Goal: Check status: Check status

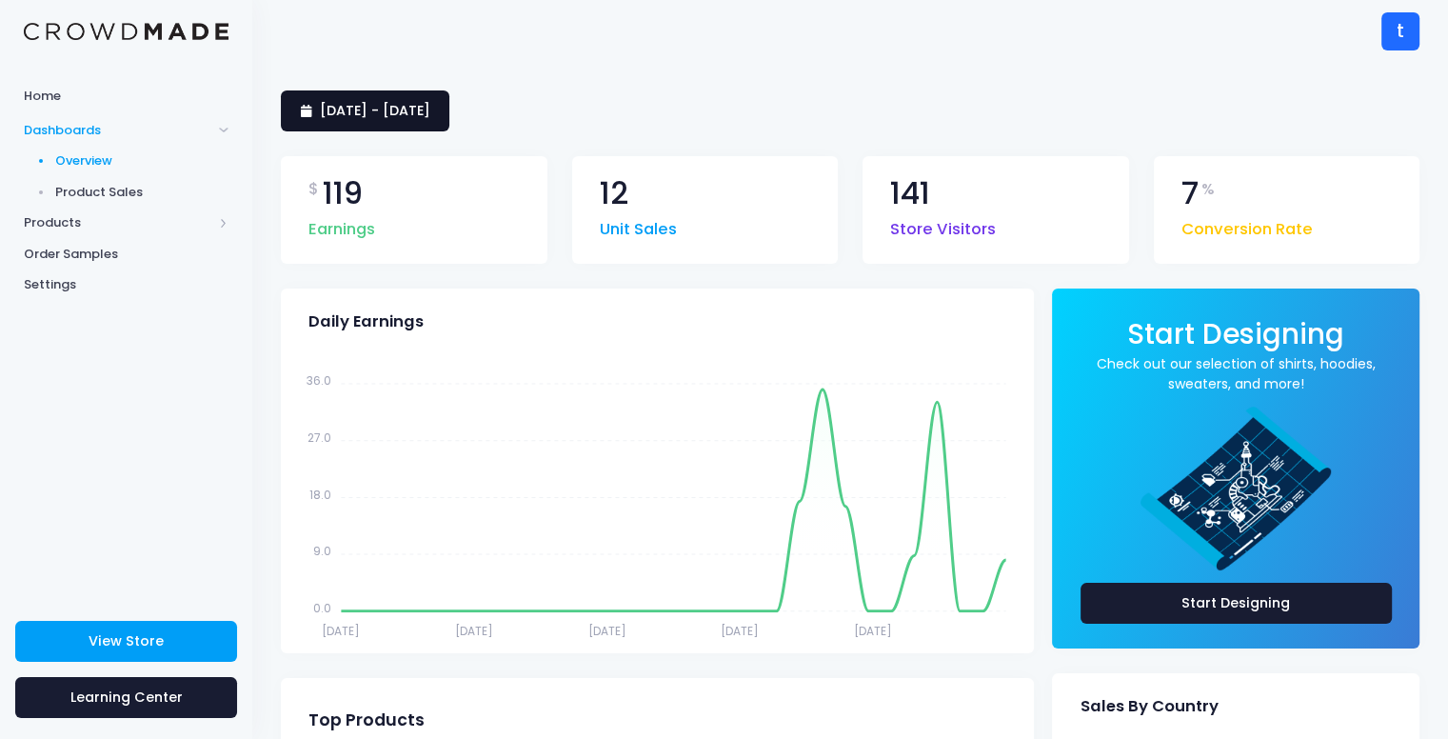
click at [430, 108] on span "[DATE] - [DATE]" at bounding box center [375, 110] width 110 height 19
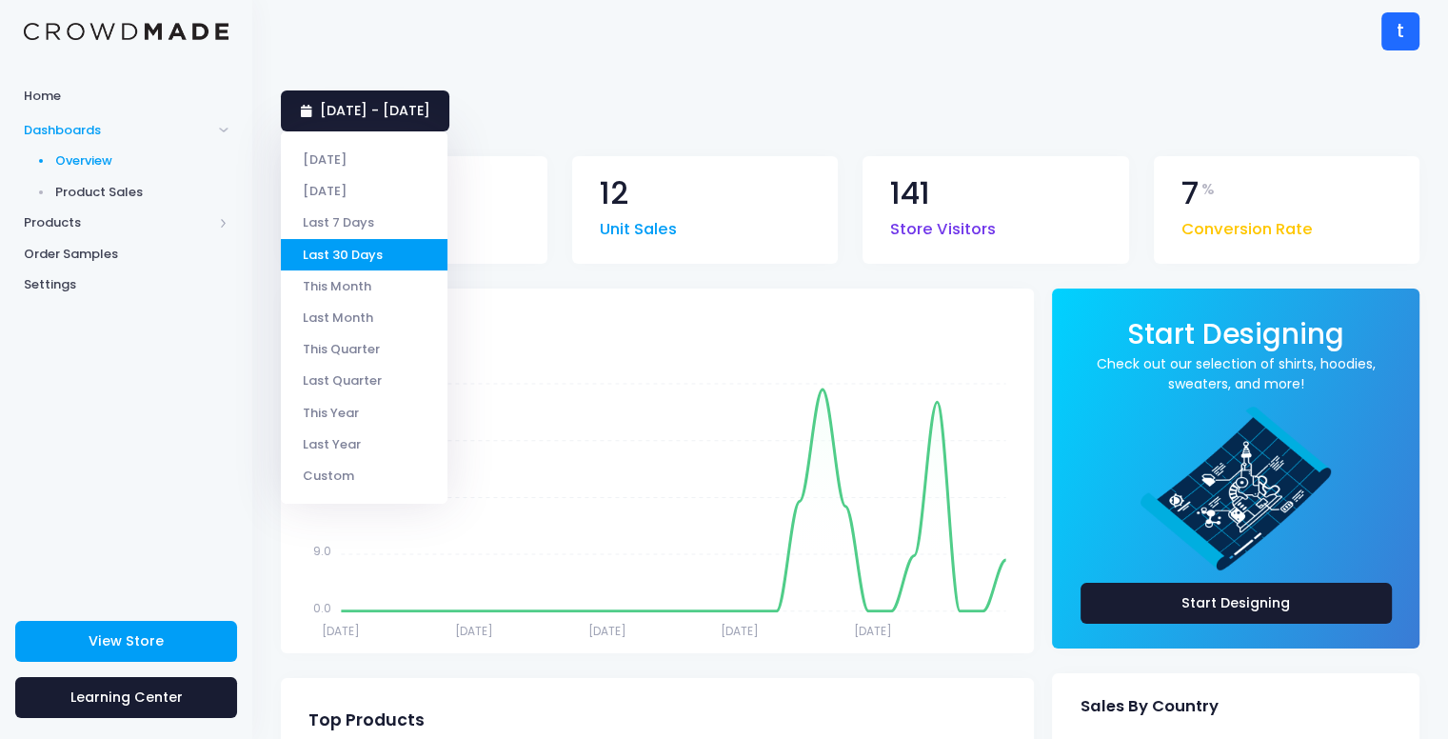
click at [677, 61] on div "t t the_miracle_aligner [EMAIL_ADDRESS][DOMAIN_NAME] Settings Sign Out" at bounding box center [850, 31] width 1138 height 62
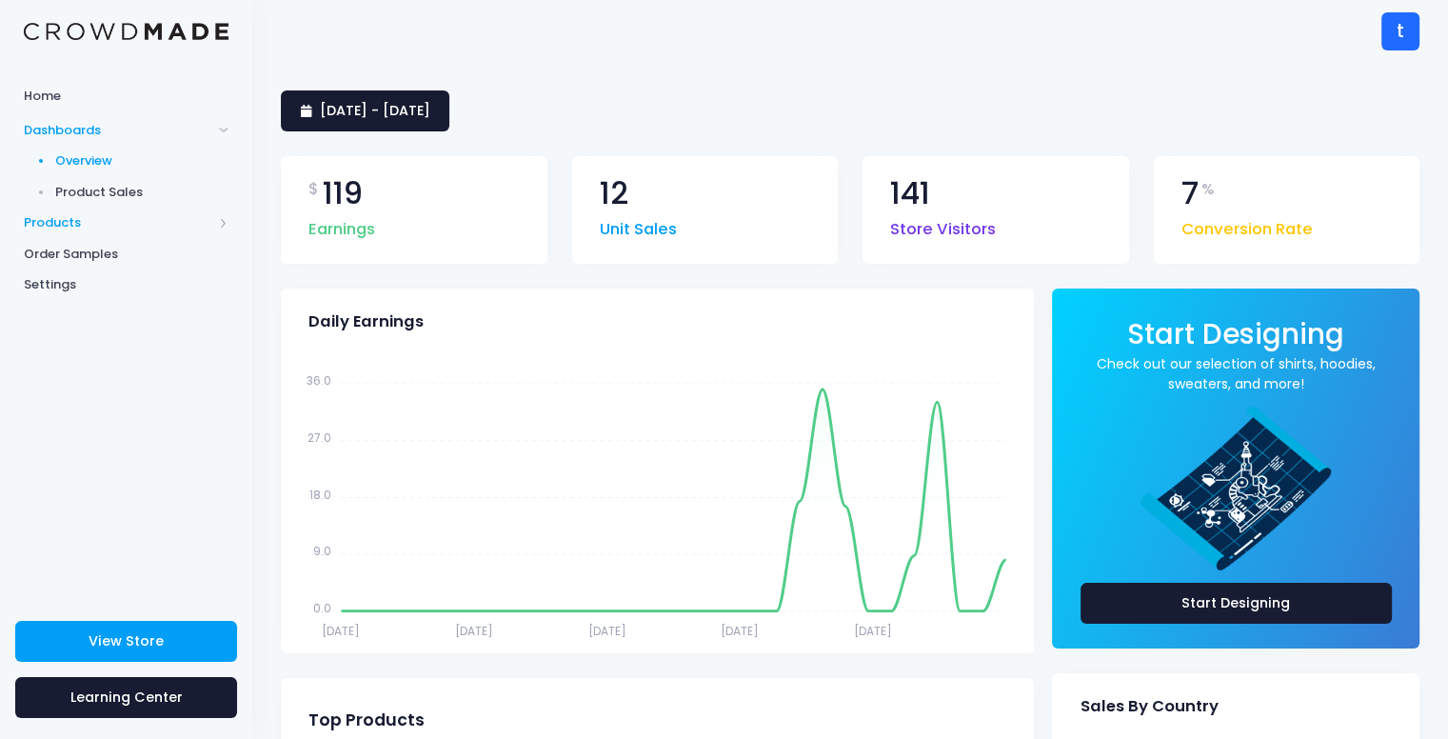
click at [129, 226] on span "Products" at bounding box center [118, 222] width 188 height 19
click at [95, 124] on span "Dashboards" at bounding box center [118, 130] width 188 height 19
click at [84, 105] on link "Home" at bounding box center [126, 95] width 252 height 37
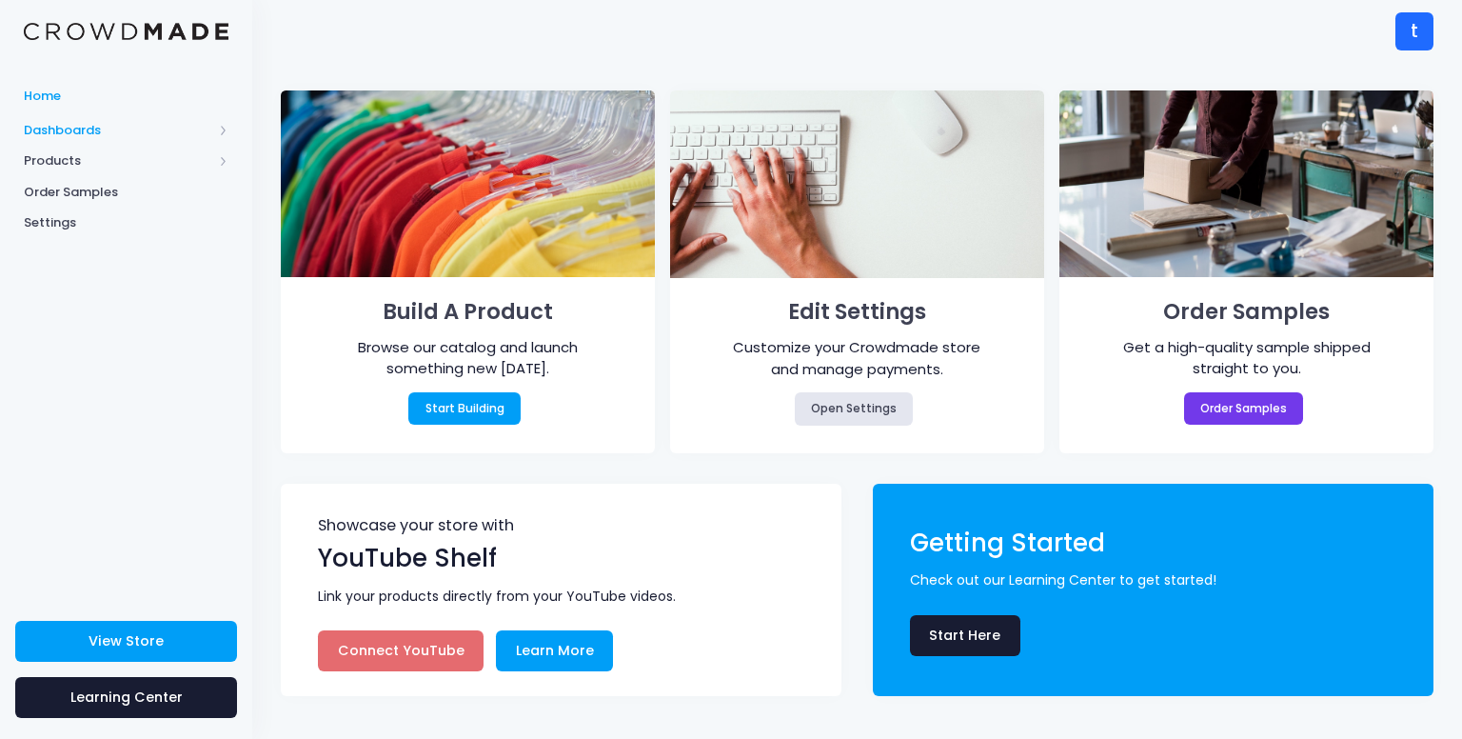
click at [61, 123] on span "Dashboards" at bounding box center [118, 130] width 188 height 19
click at [83, 156] on span "Overview" at bounding box center [142, 160] width 174 height 19
